Goal: Information Seeking & Learning: Understand process/instructions

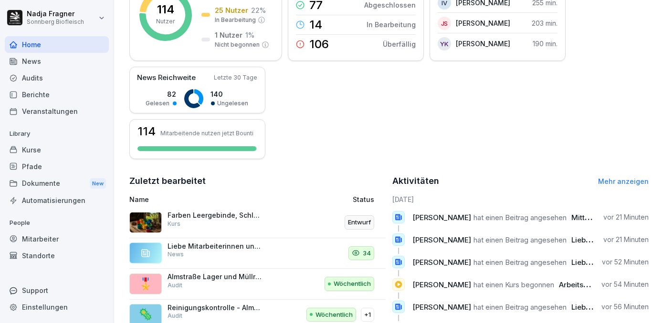
scroll to position [264, 0]
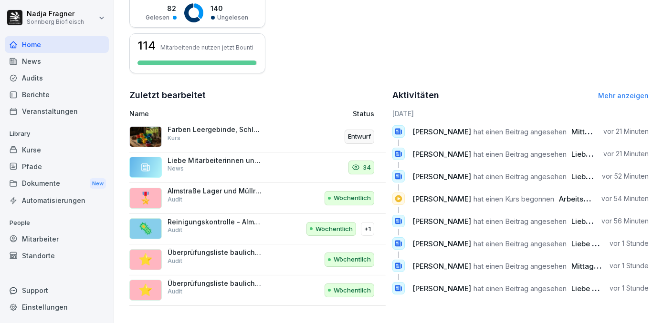
click at [40, 145] on div "Kurse" at bounding box center [57, 150] width 104 height 17
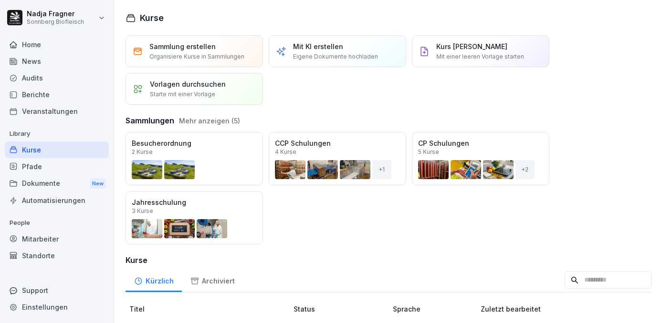
click at [0, 0] on div "Öffnen" at bounding box center [0, 0] width 0 height 0
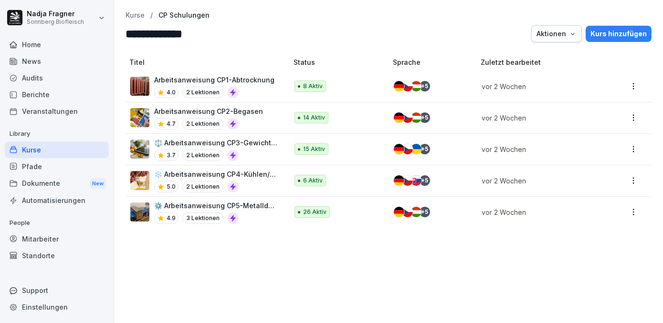
click at [242, 113] on p "Arbeitsanweisung CP2-Begasen" at bounding box center [208, 111] width 109 height 10
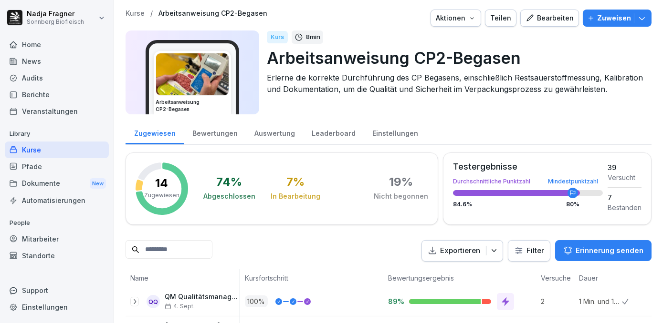
click at [542, 17] on div "Bearbeiten" at bounding box center [549, 18] width 48 height 10
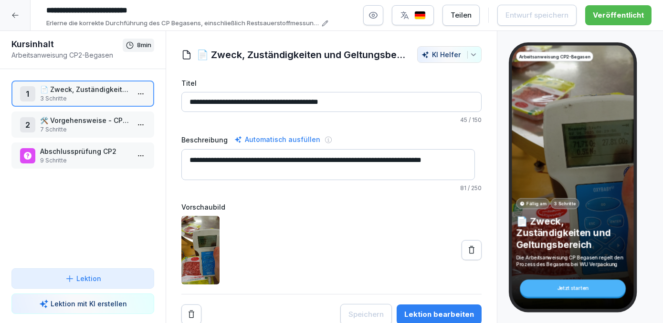
click at [95, 119] on p "🛠️ Vorgehensweise - CP2 Begasen" at bounding box center [84, 120] width 89 height 10
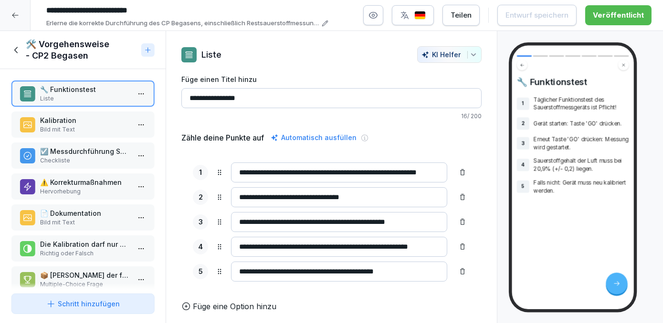
click at [88, 120] on p "Kalibration" at bounding box center [84, 120] width 89 height 10
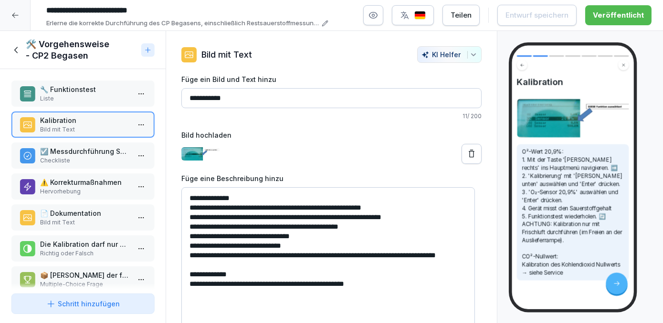
click at [79, 158] on p "Checkliste" at bounding box center [84, 160] width 89 height 9
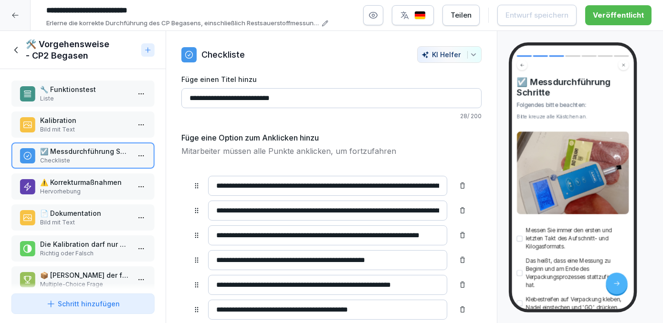
click at [77, 209] on p "📄 Dokumentation" at bounding box center [84, 213] width 89 height 10
